Goal: Transaction & Acquisition: Book appointment/travel/reservation

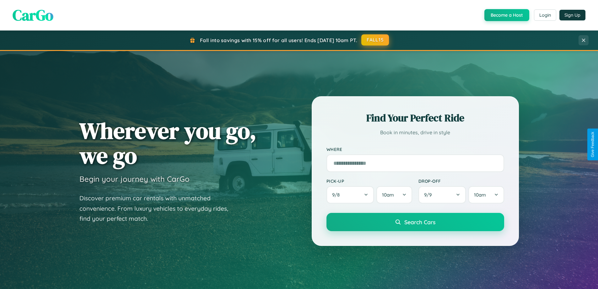
click at [376, 40] on button "FALL15" at bounding box center [376, 39] width 28 height 11
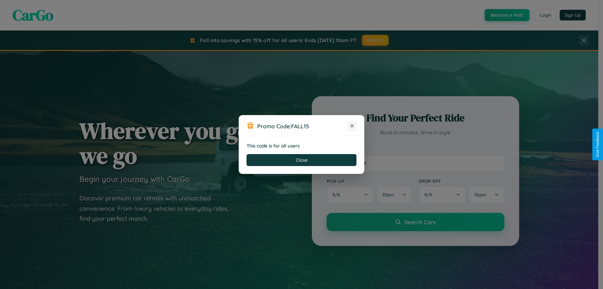
click at [352, 126] on icon at bounding box center [352, 126] width 6 height 6
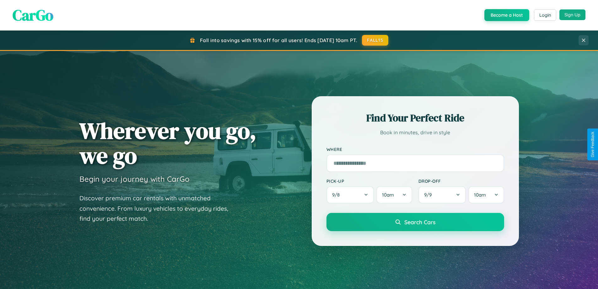
click at [573, 15] on button "Sign Up" at bounding box center [573, 14] width 26 height 11
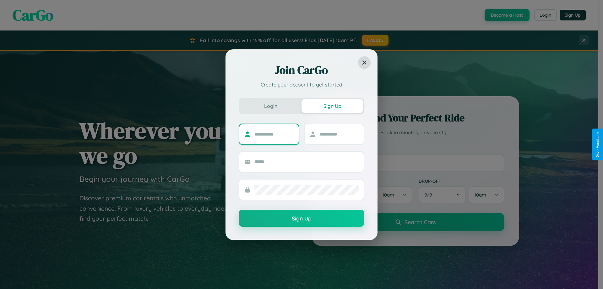
click at [274, 134] on input "text" at bounding box center [273, 134] width 39 height 10
type input "******"
click at [339, 134] on input "text" at bounding box center [339, 134] width 39 height 10
type input "*****"
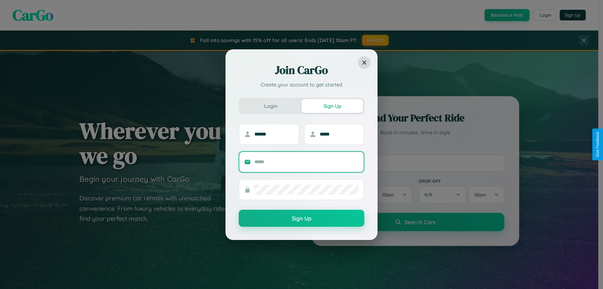
click at [307, 161] on input "text" at bounding box center [306, 162] width 104 height 10
type input "**********"
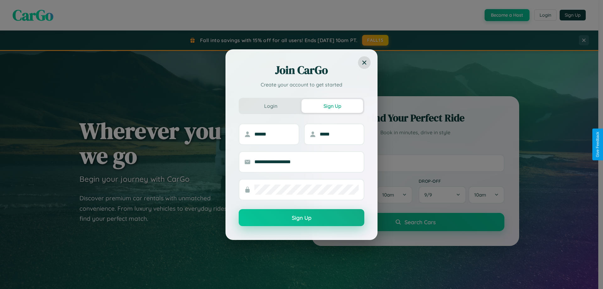
click at [302, 218] on button "Sign Up" at bounding box center [302, 217] width 126 height 17
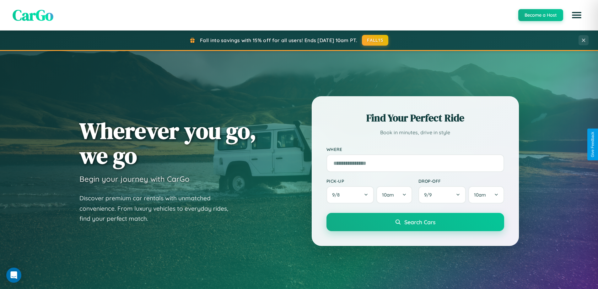
scroll to position [271, 0]
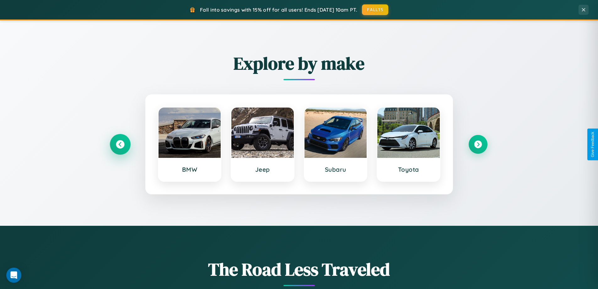
click at [120, 144] on icon at bounding box center [120, 144] width 8 height 8
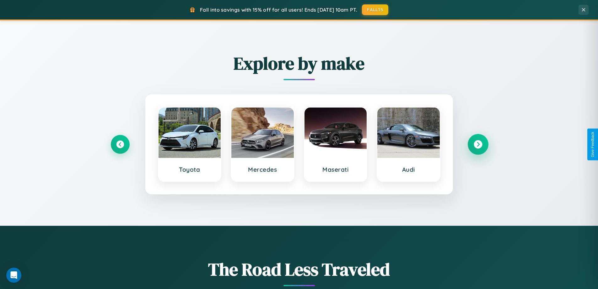
click at [478, 144] on icon at bounding box center [478, 144] width 8 height 8
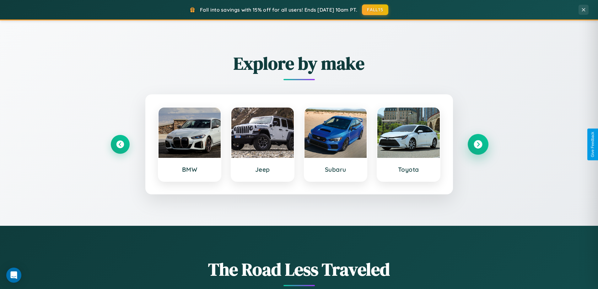
click at [478, 144] on icon at bounding box center [478, 144] width 8 height 8
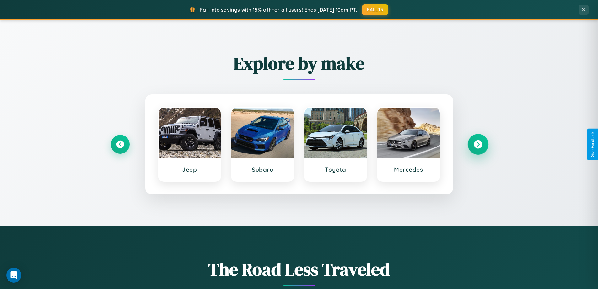
click at [478, 144] on icon at bounding box center [478, 144] width 8 height 8
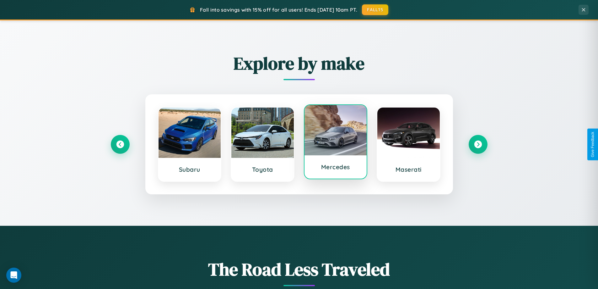
click at [336, 143] on div at bounding box center [336, 130] width 63 height 50
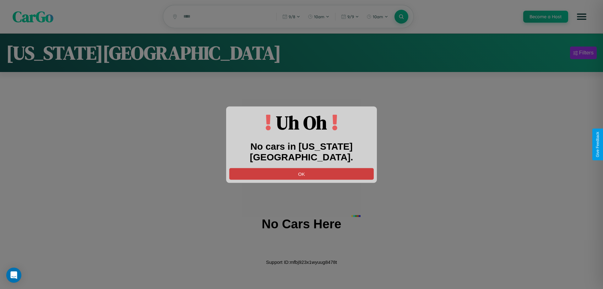
click at [302, 168] on button "OK" at bounding box center [301, 174] width 145 height 12
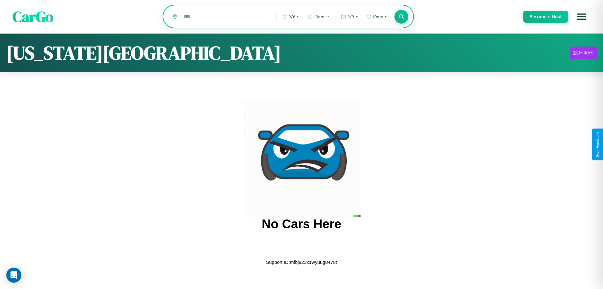
click at [225, 17] on input "text" at bounding box center [225, 16] width 90 height 11
click at [401, 17] on icon at bounding box center [401, 17] width 6 height 6
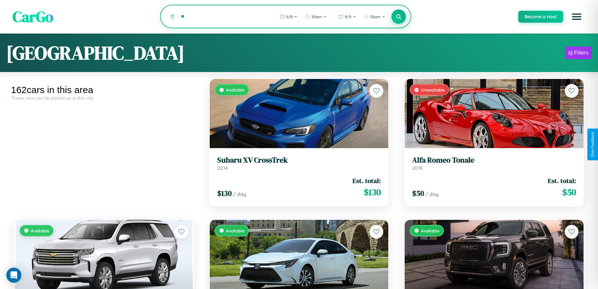
type input "*"
type input "*******"
click at [399, 17] on icon at bounding box center [399, 17] width 6 height 6
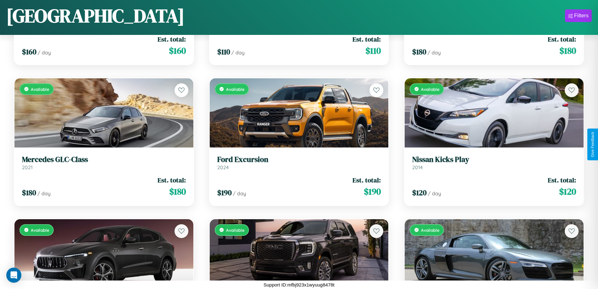
scroll to position [5153, 0]
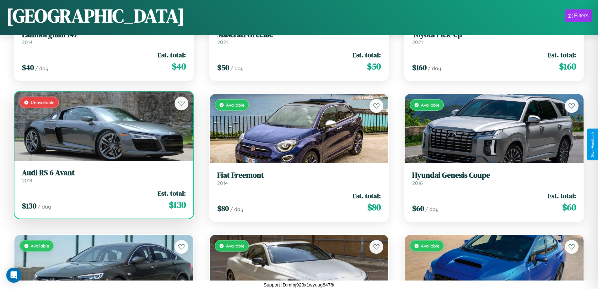
click at [103, 176] on h3 "Audi RS 6 Avant" at bounding box center [104, 172] width 164 height 9
